Goal: Obtain resource: Obtain resource

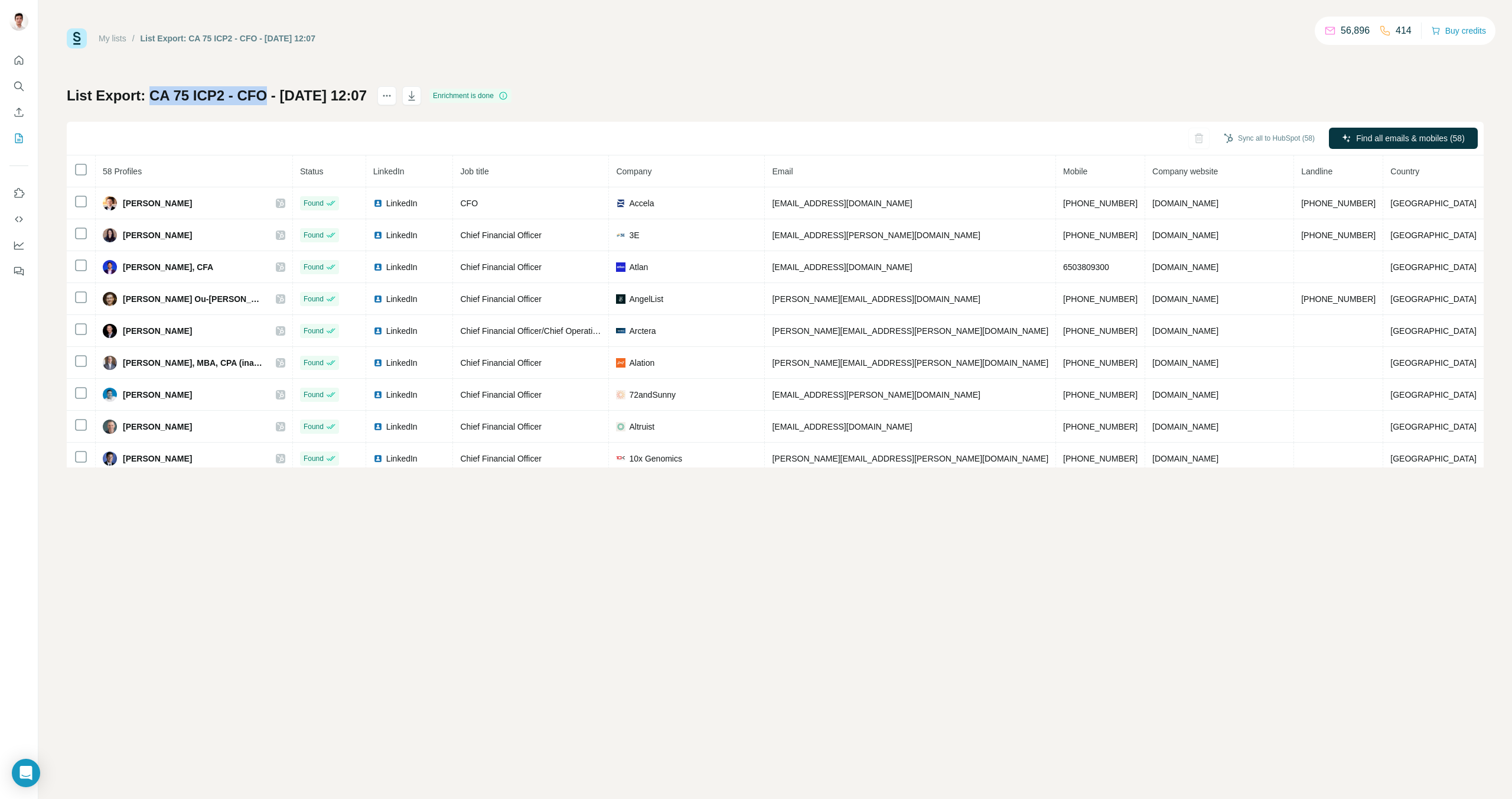
drag, startPoint x: 152, startPoint y: 92, endPoint x: 261, endPoint y: 99, distance: 109.2
click at [261, 99] on h1 "List Export: CA 75 ICP2 - CFO - 02/09/2025 12:07" at bounding box center [217, 96] width 300 height 19
copy h1 "CA 75 ICP2 - CFO"
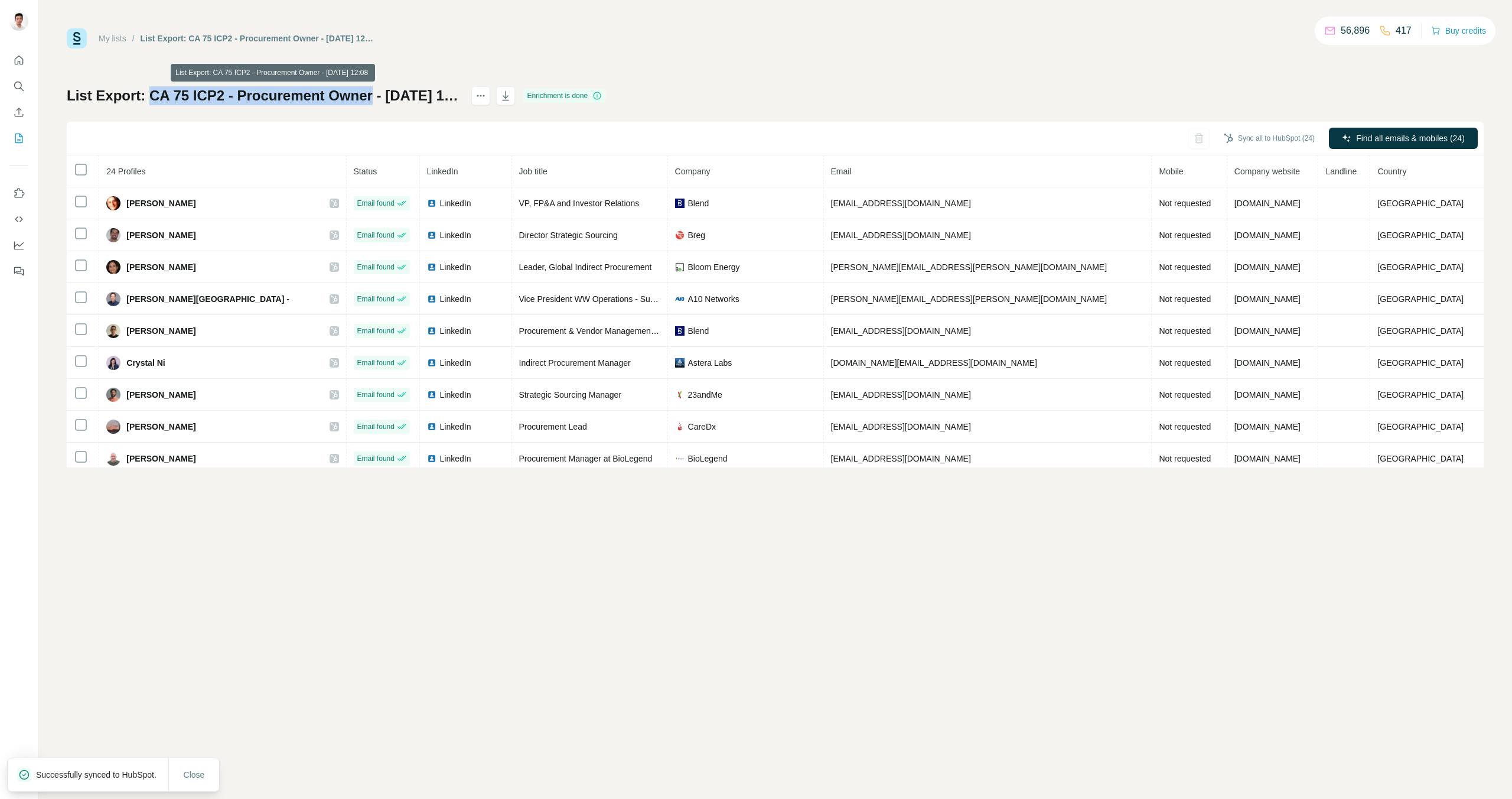
drag, startPoint x: 150, startPoint y: 98, endPoint x: 371, endPoint y: 95, distance: 221.0
click at [371, 95] on h1 "List Export: CA 75 ICP2 - Procurement Owner - 02/09/2025 12:08" at bounding box center [264, 96] width 394 height 19
copy h1 "CA 75 ICP2 - Procurement Owner"
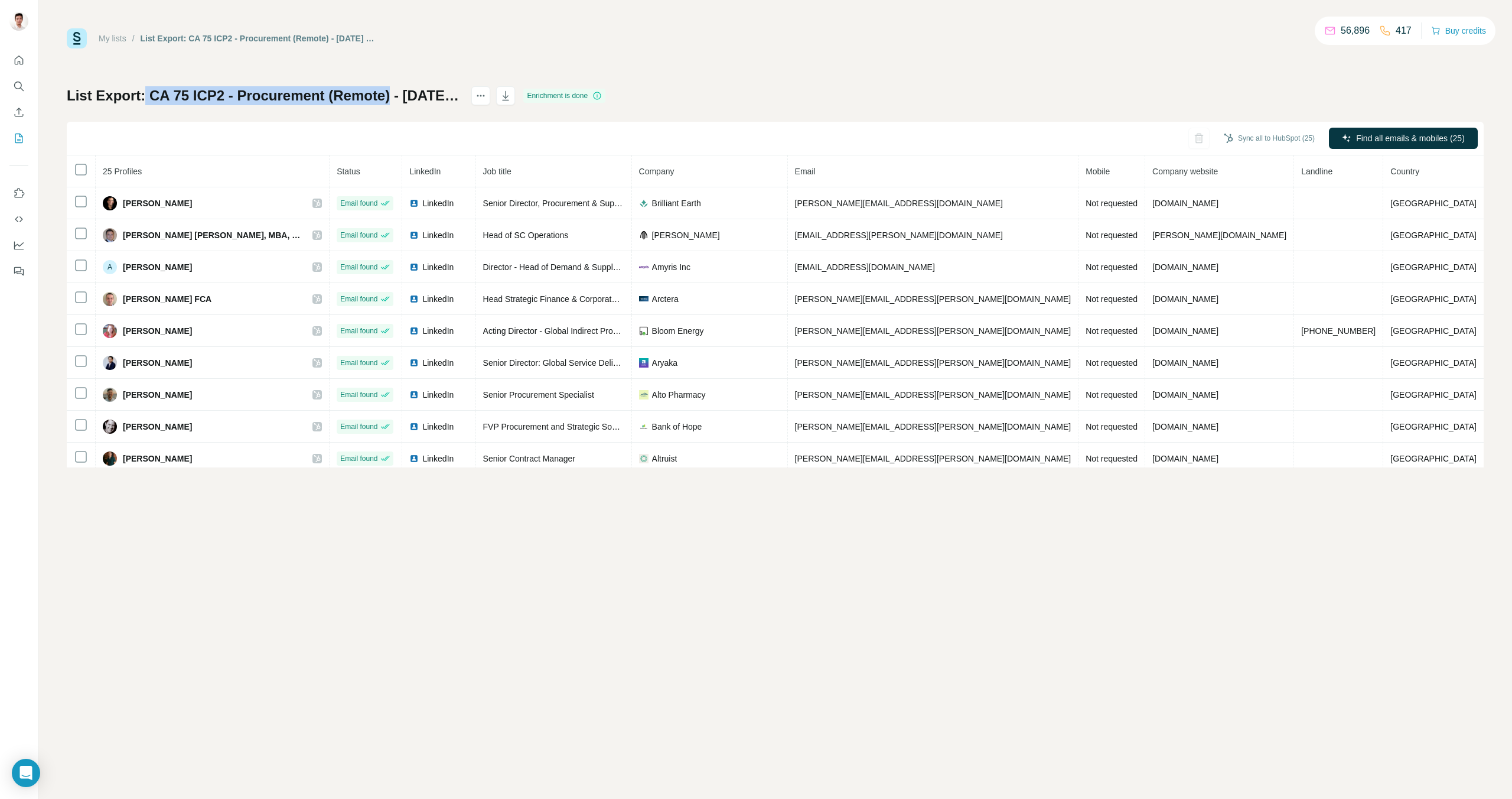
drag, startPoint x: 147, startPoint y: 97, endPoint x: 387, endPoint y: 97, distance: 240.0
click at [387, 97] on h1 "List Export: CA 75 ICP2 - Procurement (Remote) - 02/09/2025 12:08" at bounding box center [264, 96] width 394 height 19
copy h1 "CA 75 ICP2 - Procurement (Remote)"
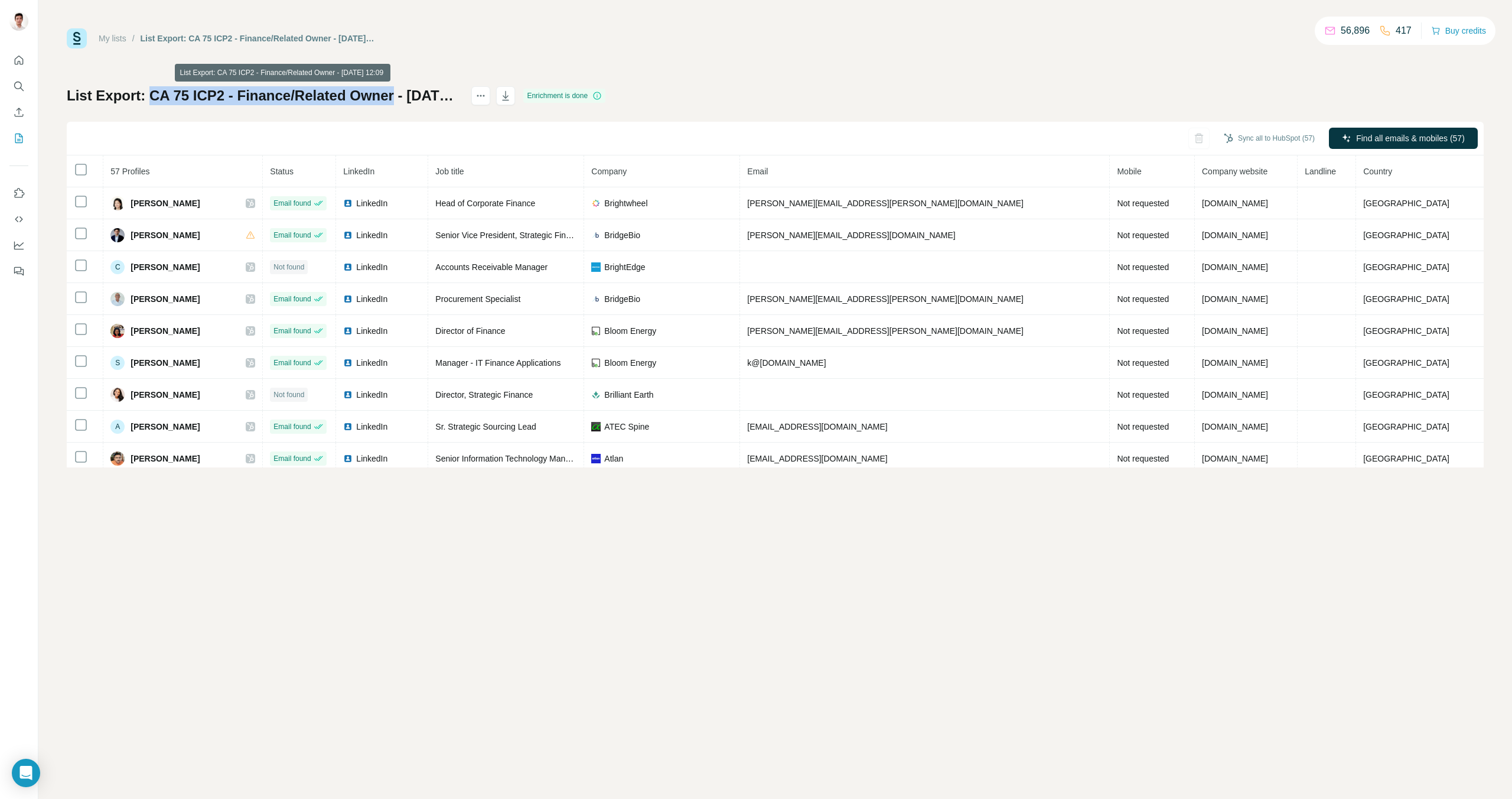
drag, startPoint x: 151, startPoint y: 99, endPoint x: 395, endPoint y: 96, distance: 244.0
click at [395, 96] on h1 "List Export: CA 75 ICP2 - Finance/Related Owner - 02/09/2025 12:09" at bounding box center [264, 96] width 394 height 19
copy h1 "CA 75 ICP2 - Finance/Related Owner"
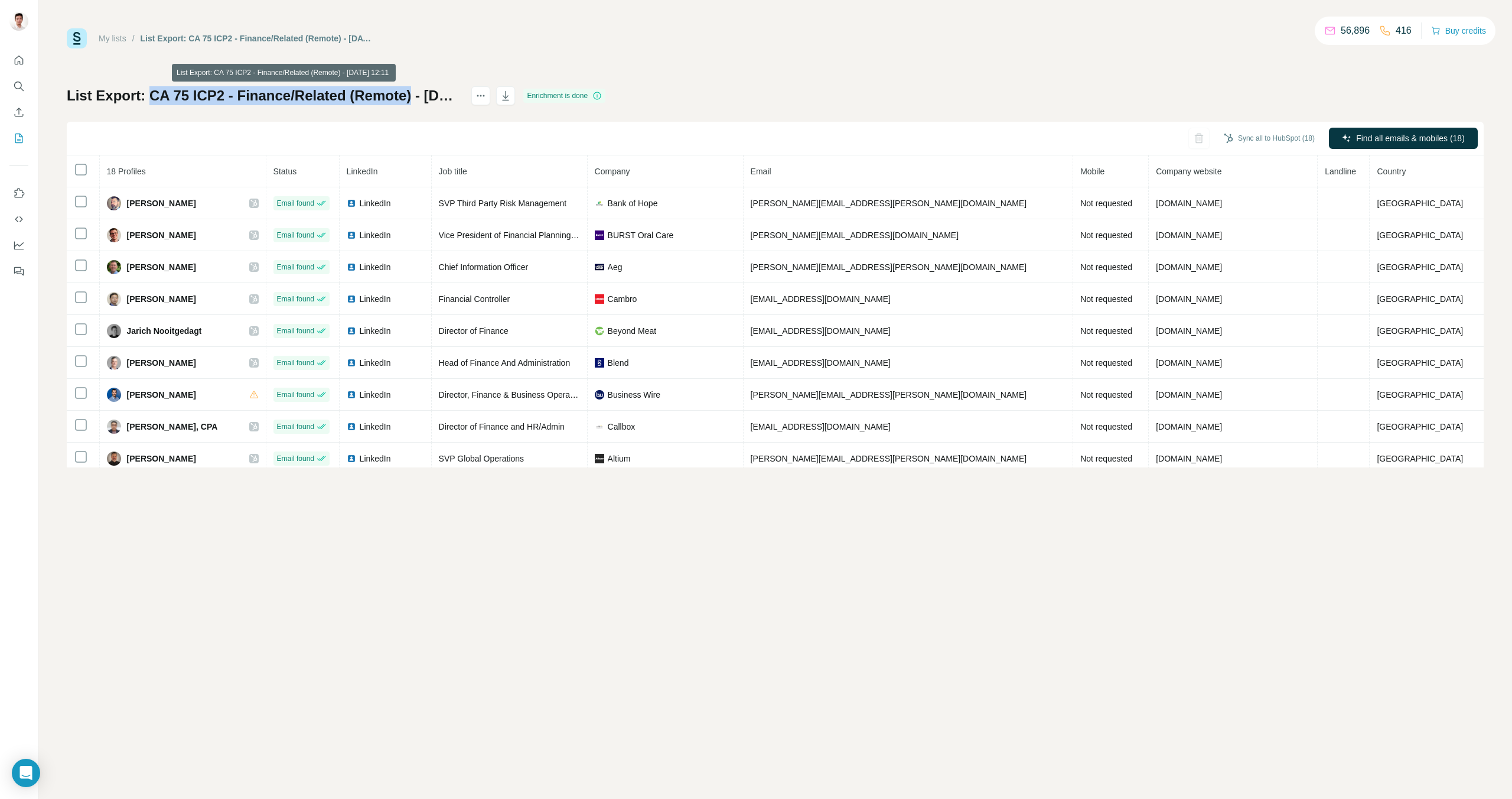
drag, startPoint x: 148, startPoint y: 96, endPoint x: 412, endPoint y: 99, distance: 264.0
click at [412, 99] on h1 "List Export: CA 75 ICP2 - Finance/Related (Remote) - [DATE] 12:11" at bounding box center [264, 96] width 394 height 19
copy h1 "CA 75 ICP2 - Finance/Related (Remote)"
